Goal: Use online tool/utility

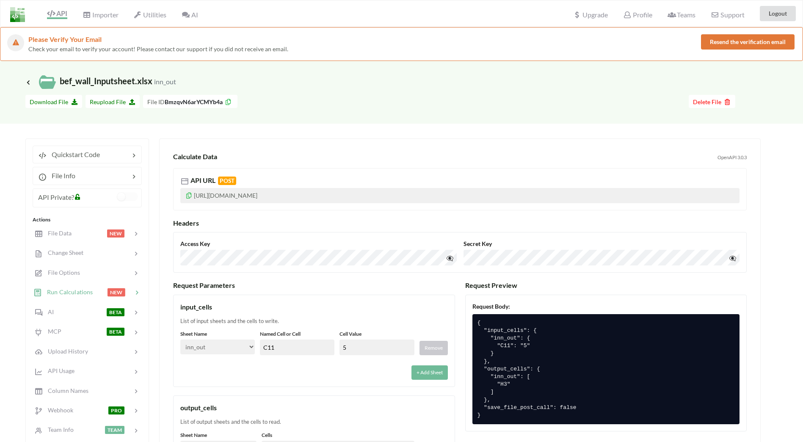
select select "inn_out"
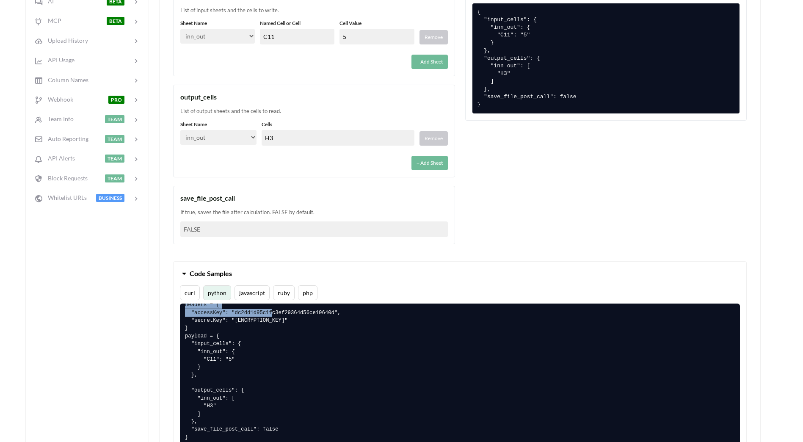
scroll to position [30, 0]
drag, startPoint x: 232, startPoint y: 359, endPoint x: 203, endPoint y: 360, distance: 28.8
click at [203, 360] on pre "# pip install requests import requests url = "[URL][DOMAIN_NAME]" headers = { "…" at bounding box center [460, 378] width 560 height 151
copy pre ""C11": "5""
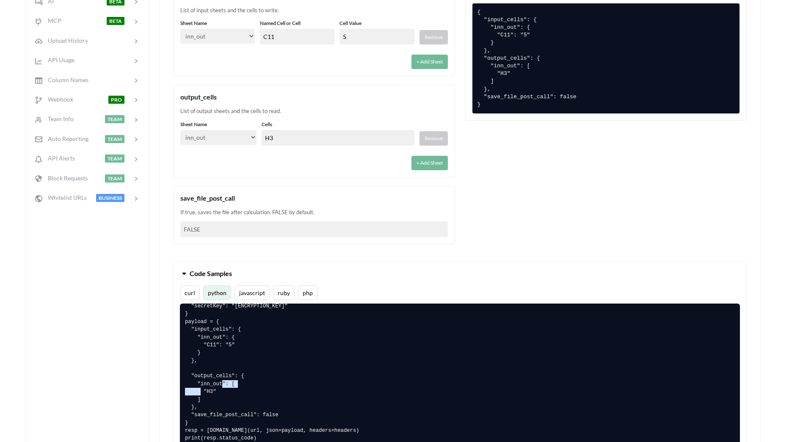
scroll to position [46, 0]
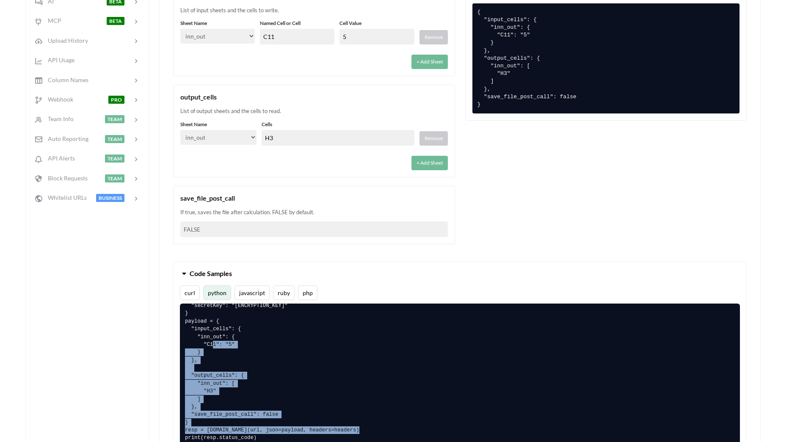
drag, startPoint x: 192, startPoint y: 422, endPoint x: 180, endPoint y: 323, distance: 100.5
click at [180, 323] on pre "# pip install requests import requests url = "[URL][DOMAIN_NAME]" headers = { "…" at bounding box center [460, 378] width 560 height 151
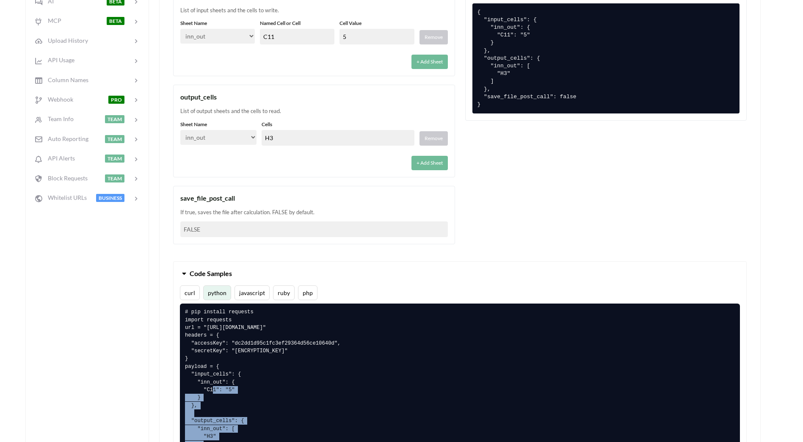
scroll to position [0, 0]
copy pre "payload = { "input_cells": { "inn_out": { "C11": "5" } }, "output_cells": { "in…"
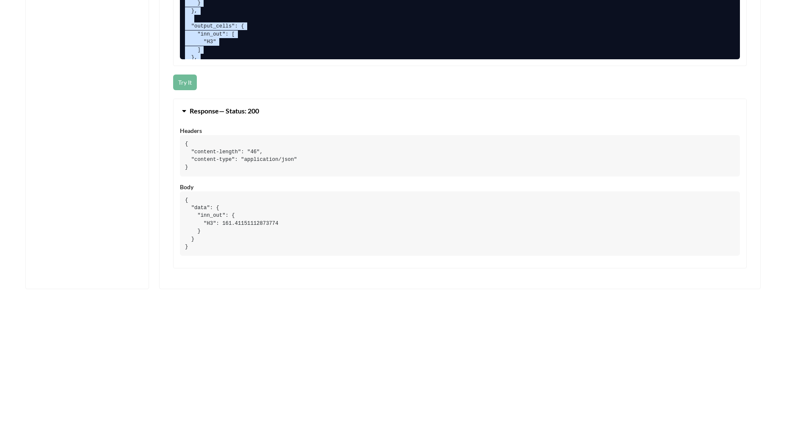
scroll to position [702, 0]
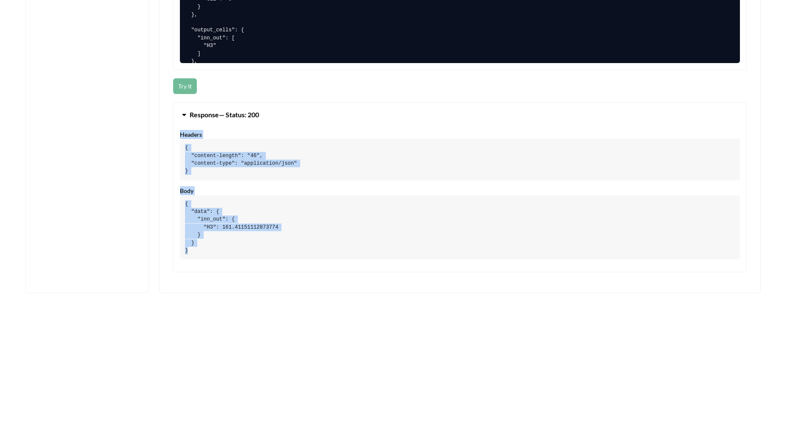
drag, startPoint x: 192, startPoint y: 253, endPoint x: 179, endPoint y: 131, distance: 122.1
click at [179, 131] on div "Headers { "content-length": "46", "content-type": "application/json" } Body { "…" at bounding box center [460, 201] width 573 height 142
click at [189, 252] on pre "{ "data": { "inn_out": { "H3": 161.41151112873774 } } }" at bounding box center [460, 227] width 560 height 65
drag, startPoint x: 189, startPoint y: 252, endPoint x: 179, endPoint y: 117, distance: 135.0
click at [179, 117] on div "Response — Status: 200 Headers { "content-length": "46", "content-type": "appli…" at bounding box center [460, 187] width 574 height 170
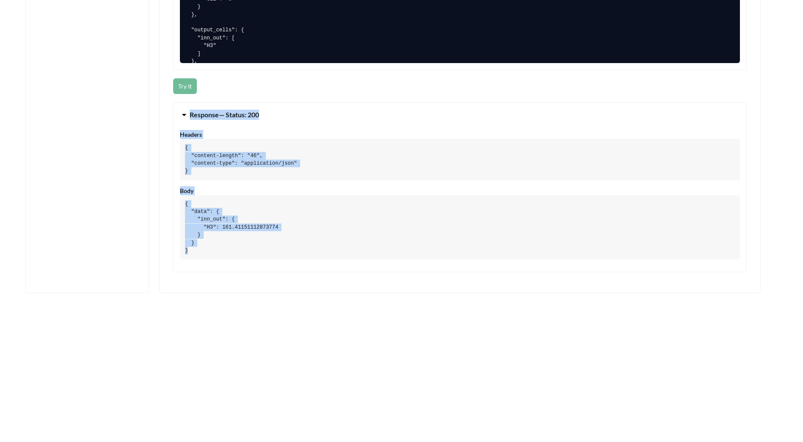
copy div "Response — Status: 200 Headers { "content-length": "46", "content-type": "appli…"
